Goal: Information Seeking & Learning: Find specific fact

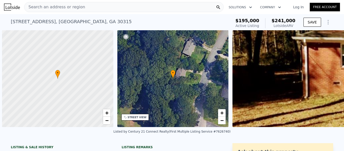
scroll to position [0, 2]
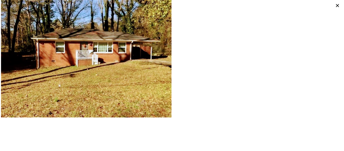
click at [338, 5] on icon at bounding box center [337, 5] width 7 height 7
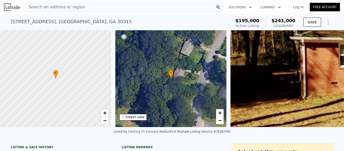
click at [87, 21] on div "[STREET_ADDRESS] Active at $195k (~ARV $241k )" at bounding box center [120, 23] width 219 height 14
click at [84, 20] on div "[STREET_ADDRESS]" at bounding box center [71, 21] width 121 height 7
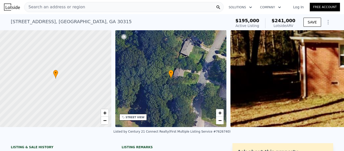
click at [84, 20] on div "[STREET_ADDRESS]" at bounding box center [71, 21] width 121 height 7
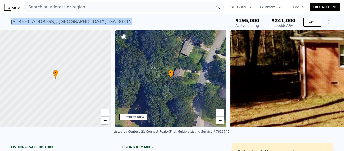
click at [84, 20] on div "[STREET_ADDRESS]" at bounding box center [71, 21] width 121 height 7
click at [73, 24] on div "[STREET_ADDRESS]" at bounding box center [71, 21] width 121 height 7
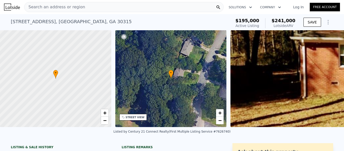
click at [85, 22] on div "[STREET_ADDRESS] Active at $195k (~ARV $241k )" at bounding box center [120, 23] width 219 height 14
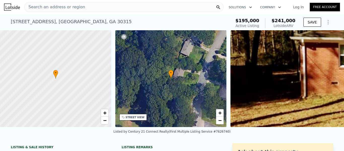
click at [84, 21] on div "[STREET_ADDRESS]" at bounding box center [71, 21] width 121 height 7
click at [85, 22] on div "[STREET_ADDRESS] Active at $195k (~ARV $241k )" at bounding box center [120, 23] width 219 height 14
click at [86, 22] on div "[STREET_ADDRESS] Active at $195k (~ARV $241k )" at bounding box center [120, 23] width 219 height 14
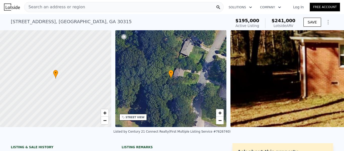
click at [84, 21] on div "[STREET_ADDRESS]" at bounding box center [71, 21] width 121 height 7
click at [85, 22] on div "[STREET_ADDRESS] Active at $195k (~ARV $241k )" at bounding box center [120, 23] width 219 height 14
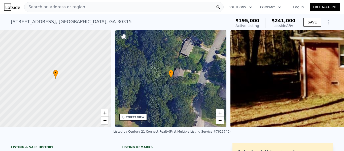
click at [85, 22] on div "[STREET_ADDRESS] Active at $195k (~ARV $241k )" at bounding box center [120, 23] width 219 height 14
click at [84, 22] on div "[STREET_ADDRESS]" at bounding box center [71, 21] width 121 height 7
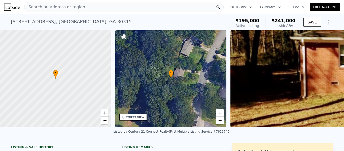
click at [84, 22] on div "[STREET_ADDRESS]" at bounding box center [71, 21] width 121 height 7
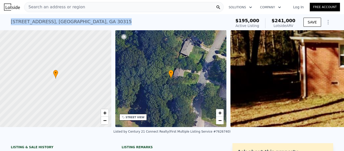
click at [84, 22] on div "[STREET_ADDRESS]" at bounding box center [71, 21] width 121 height 7
copy div "[STREET_ADDRESS] Active at $195k (~ARV $241k )"
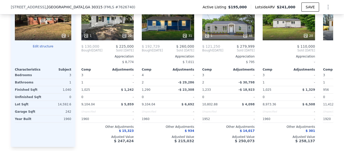
scroll to position [556, 0]
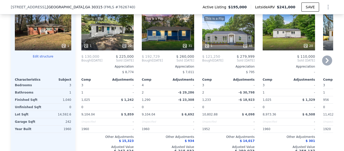
click at [325, 64] on icon at bounding box center [327, 60] width 10 height 10
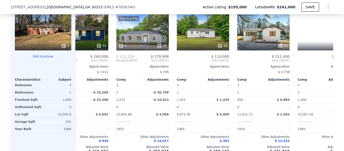
scroll to position [0, 121]
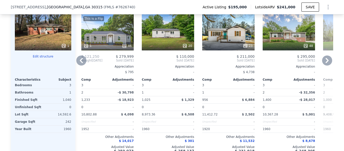
click at [325, 64] on icon at bounding box center [327, 60] width 10 height 10
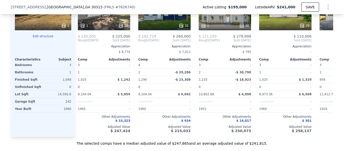
scroll to position [0, 0]
